Goal: Information Seeking & Learning: Learn about a topic

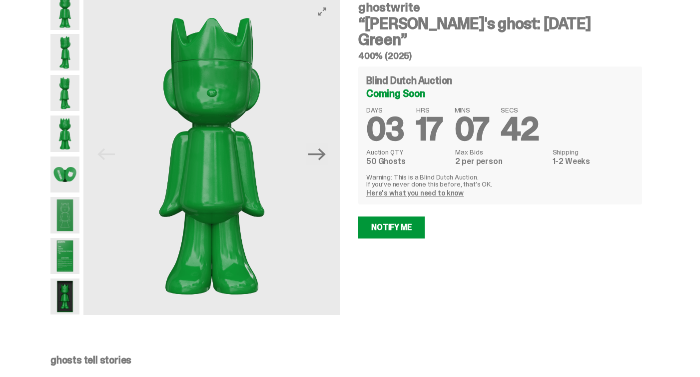
scroll to position [40, 0]
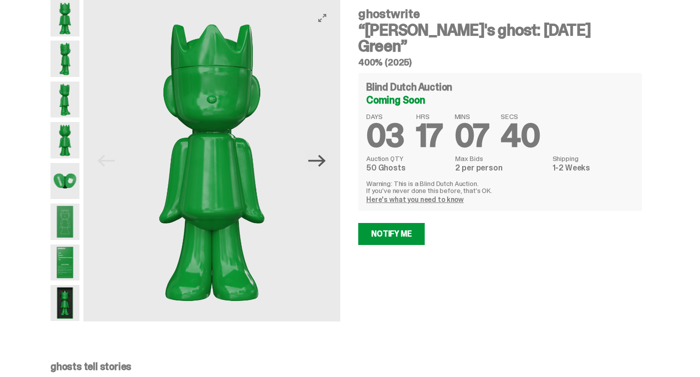
click at [318, 166] on icon "Next" at bounding box center [316, 160] width 17 height 17
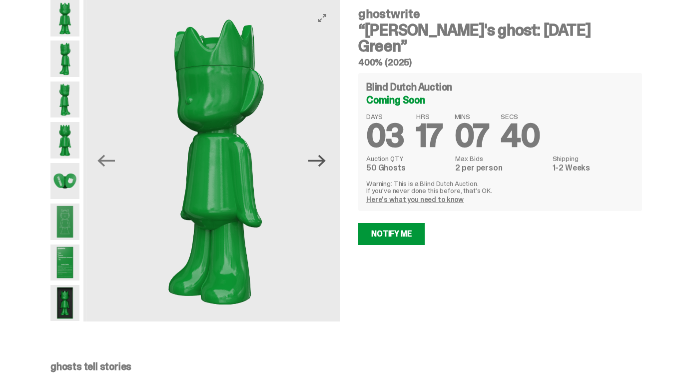
click at [318, 166] on icon "Next" at bounding box center [316, 160] width 17 height 17
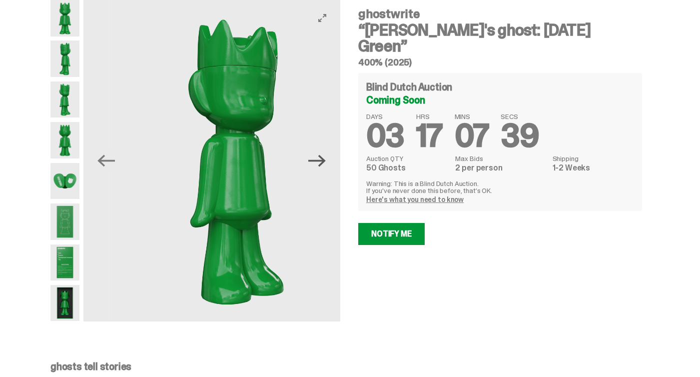
click at [318, 166] on icon "Next" at bounding box center [316, 160] width 17 height 17
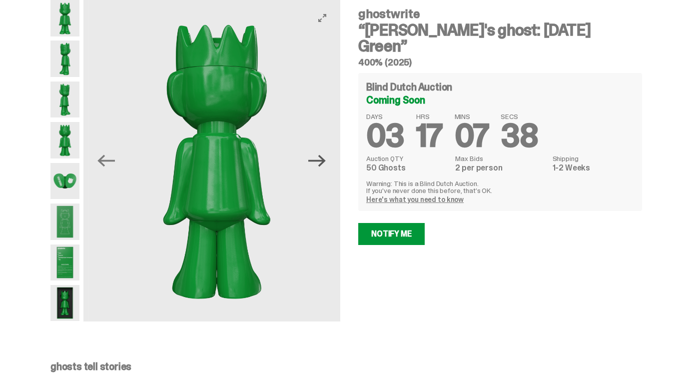
click at [318, 166] on icon "Next" at bounding box center [316, 160] width 17 height 17
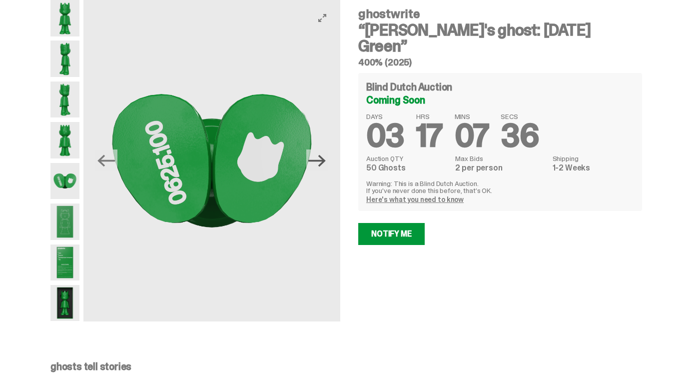
click at [318, 166] on icon "Next" at bounding box center [316, 160] width 17 height 17
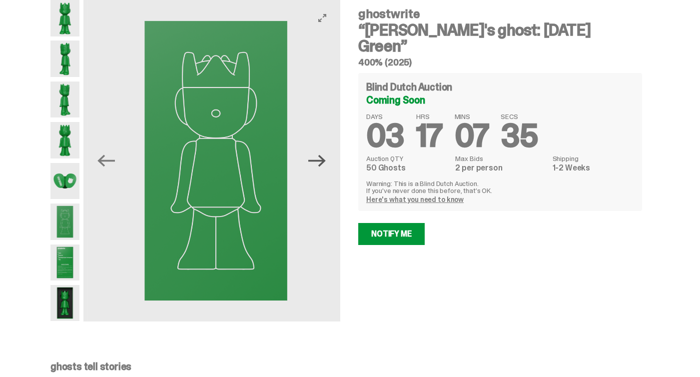
click at [318, 166] on icon "Next" at bounding box center [316, 160] width 17 height 17
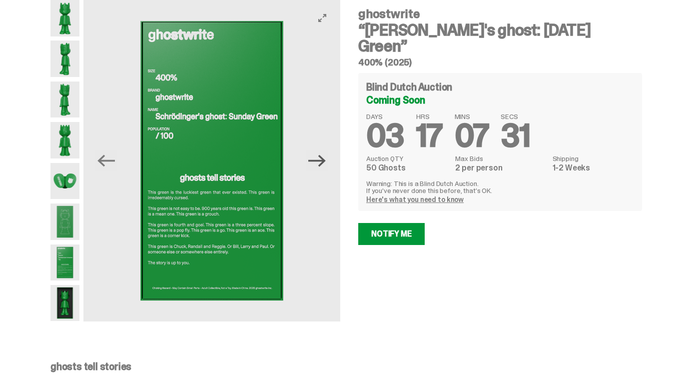
click at [318, 166] on icon "Next" at bounding box center [316, 160] width 17 height 17
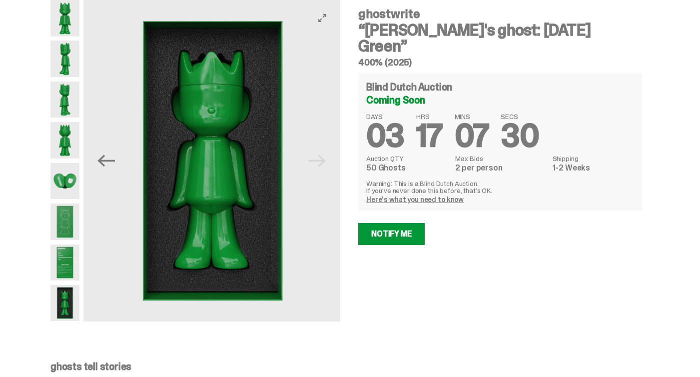
click at [318, 166] on img at bounding box center [212, 160] width 257 height 321
